Goal: Find specific fact: Find specific fact

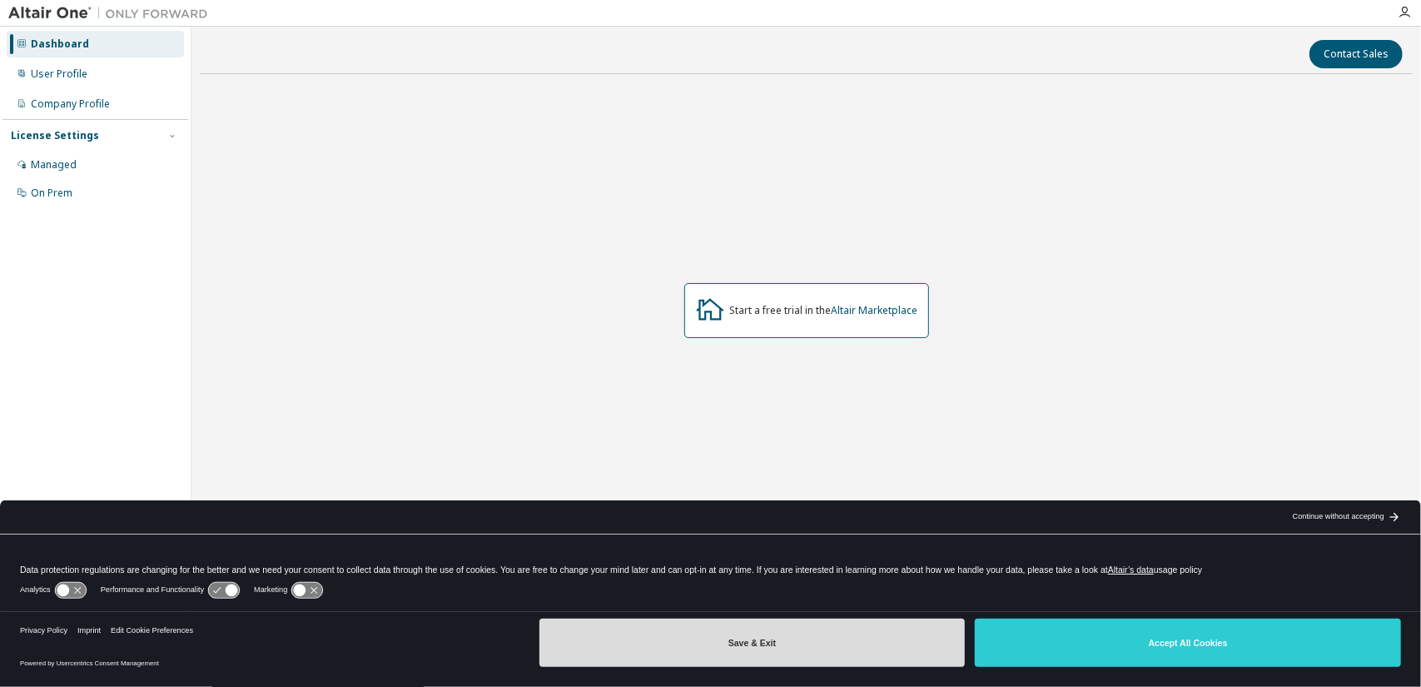
click at [782, 630] on button "Save & Exit" at bounding box center [753, 643] width 426 height 48
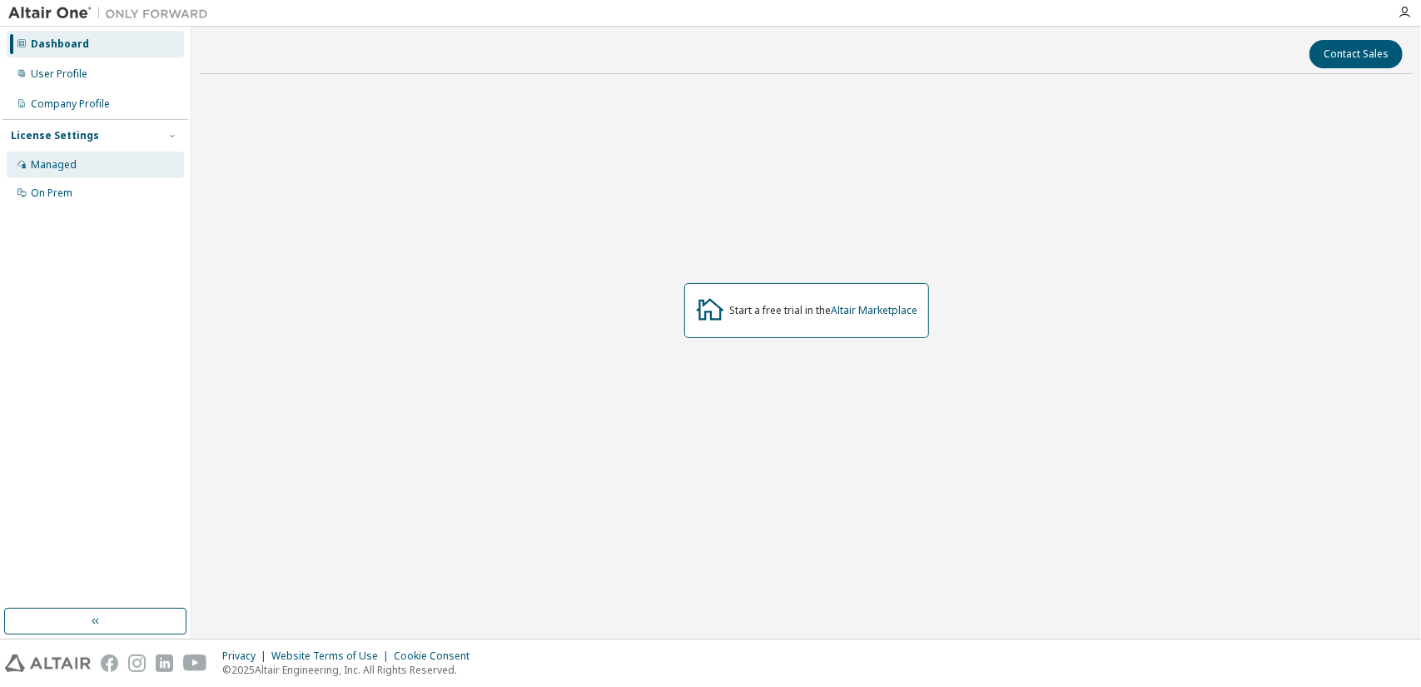
click at [78, 176] on div "Managed" at bounding box center [95, 165] width 177 height 27
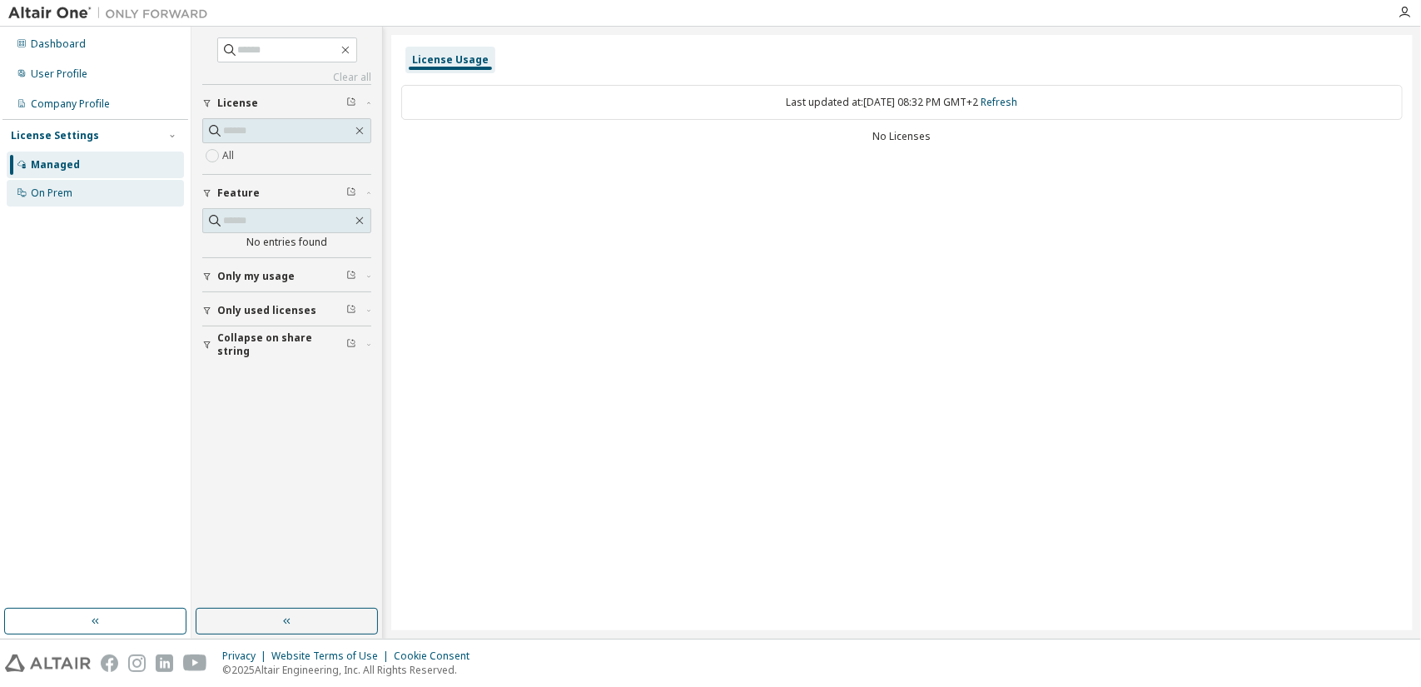
click at [78, 198] on div "On Prem" at bounding box center [95, 193] width 177 height 27
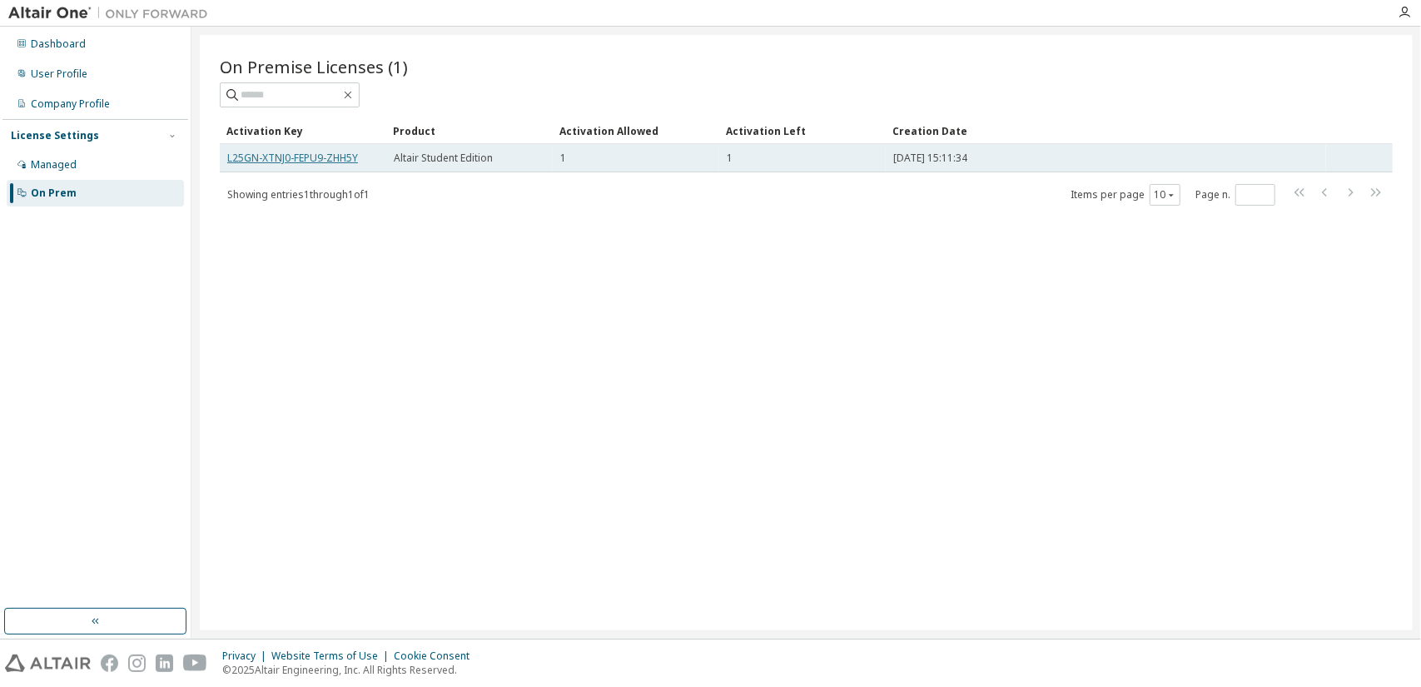
click at [330, 157] on link "L25GN-XTNJ0-FEPU9-ZHH5Y" at bounding box center [292, 158] width 131 height 14
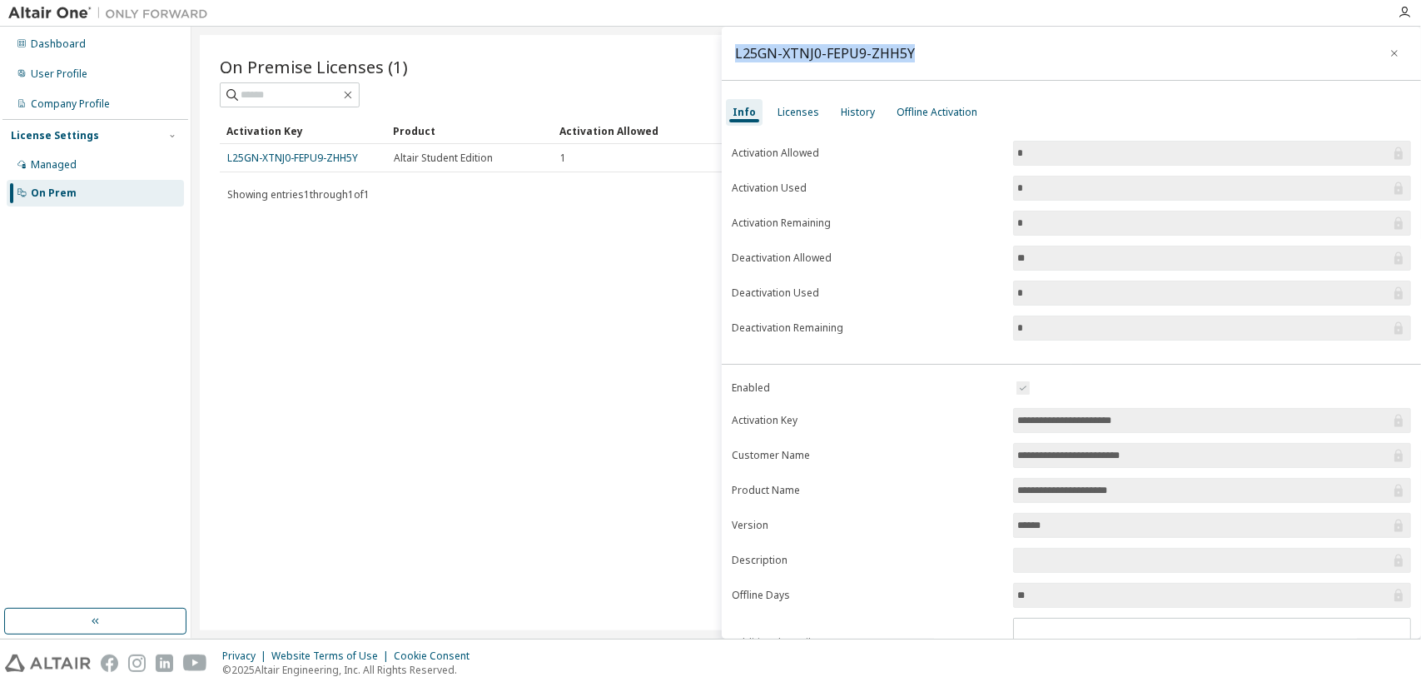
drag, startPoint x: 912, startPoint y: 52, endPoint x: 730, endPoint y: 37, distance: 182.1
click at [730, 37] on div "L25GN-XTNJ0-FEPU9-ZHH5Y" at bounding box center [1071, 54] width 699 height 54
copy div "L25GN-XTNJ0-FEPU9-ZHH5Y"
